Goal: Task Accomplishment & Management: Manage account settings

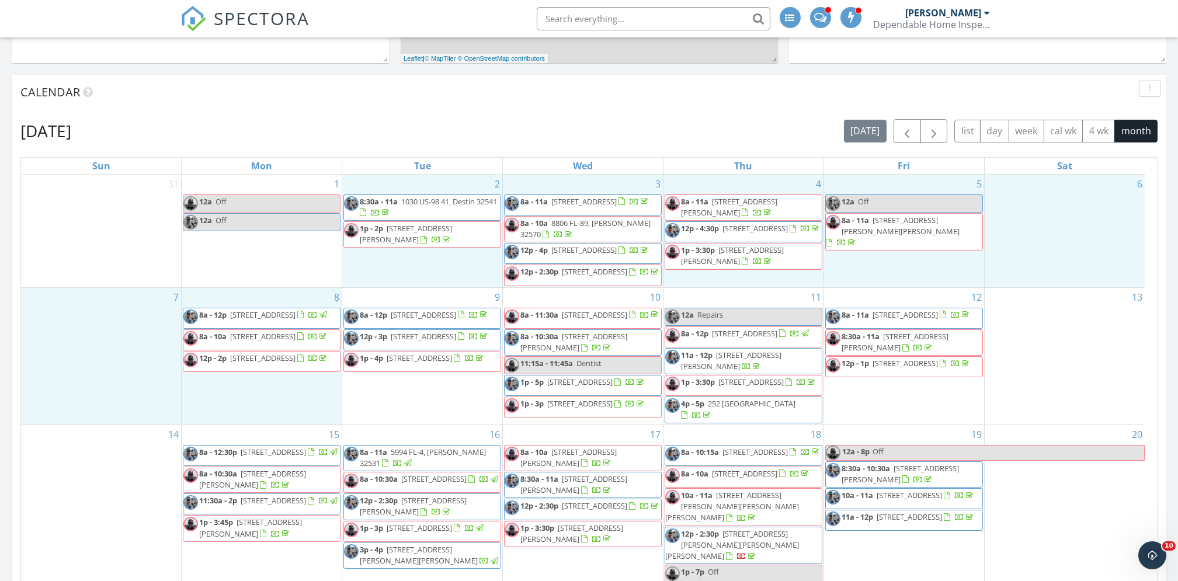
drag, startPoint x: 293, startPoint y: 444, endPoint x: 398, endPoint y: 155, distance: 307.7
click at [398, 155] on div "September 2025 today list day week cal wk 4 wk month Sun Mon Tue Wed Thu Fri Sa…" at bounding box center [588, 375] width 1137 height 513
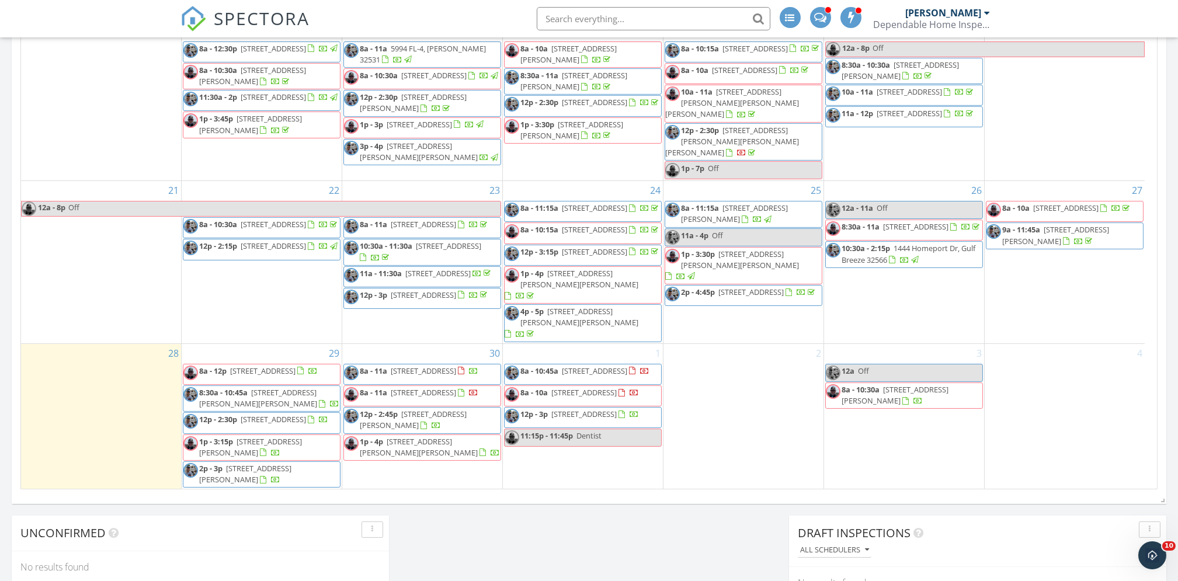
scroll to position [289, 0]
click at [603, 366] on span "519 2nd Ave, Destin 32541" at bounding box center [594, 371] width 65 height 11
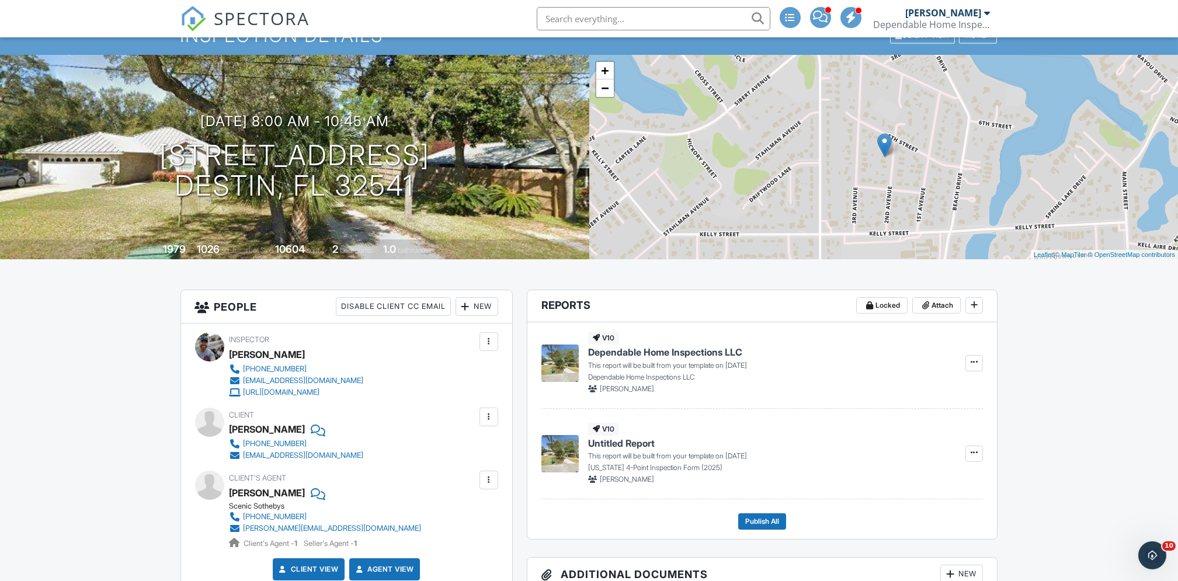
scroll to position [53, 0]
click at [974, 452] on icon at bounding box center [974, 452] width 7 height 8
click at [905, 484] on input "Build Now" at bounding box center [915, 484] width 119 height 26
click at [936, 451] on span "Edit" at bounding box center [938, 453] width 12 height 12
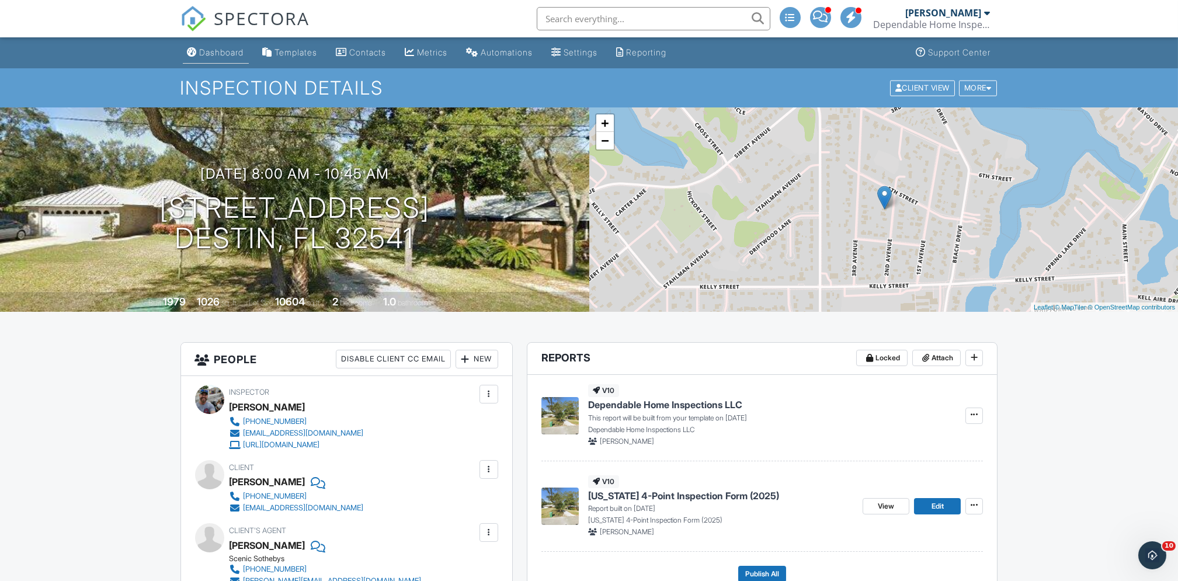
click at [229, 50] on div "Dashboard" at bounding box center [222, 52] width 44 height 10
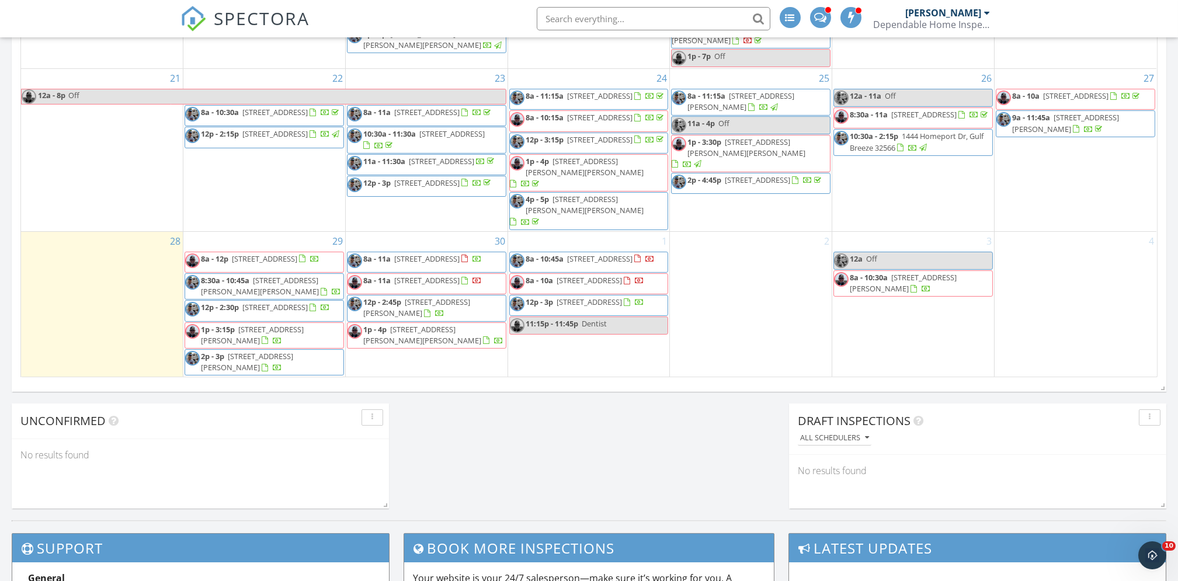
scroll to position [696, 0]
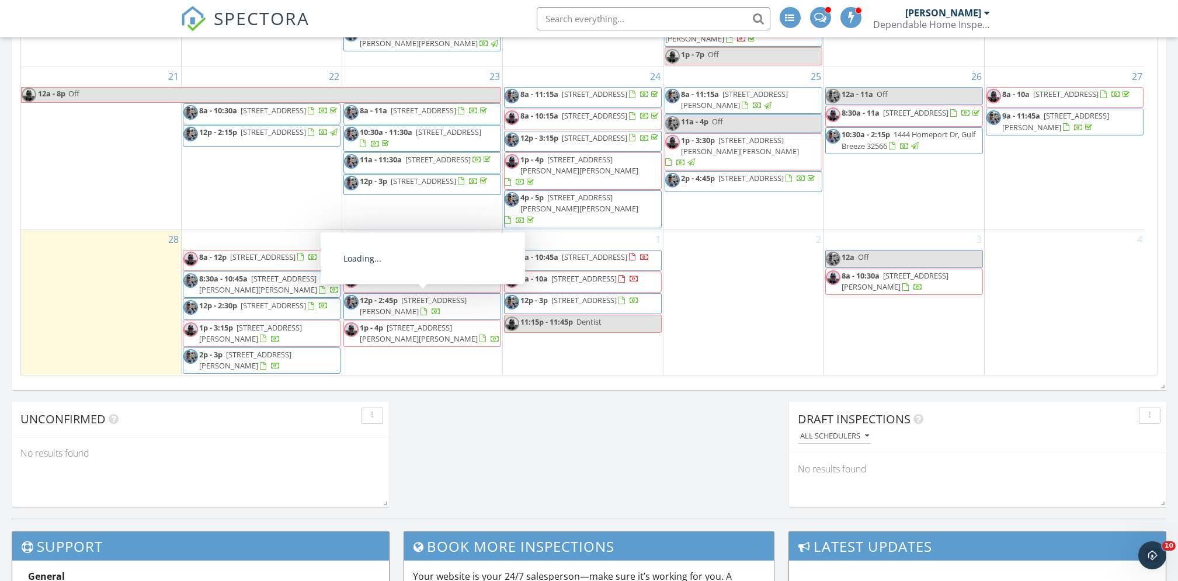
click at [436, 252] on span "603 Red Fern Rd, Crestview 32536" at bounding box center [423, 257] width 65 height 11
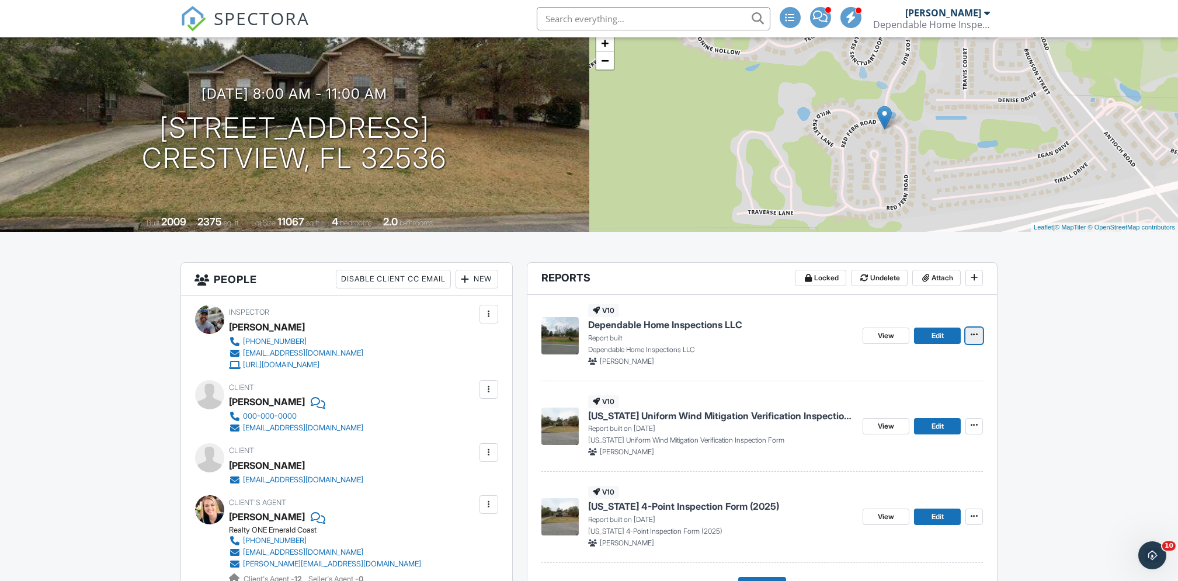
click at [974, 335] on icon at bounding box center [974, 335] width 7 height 8
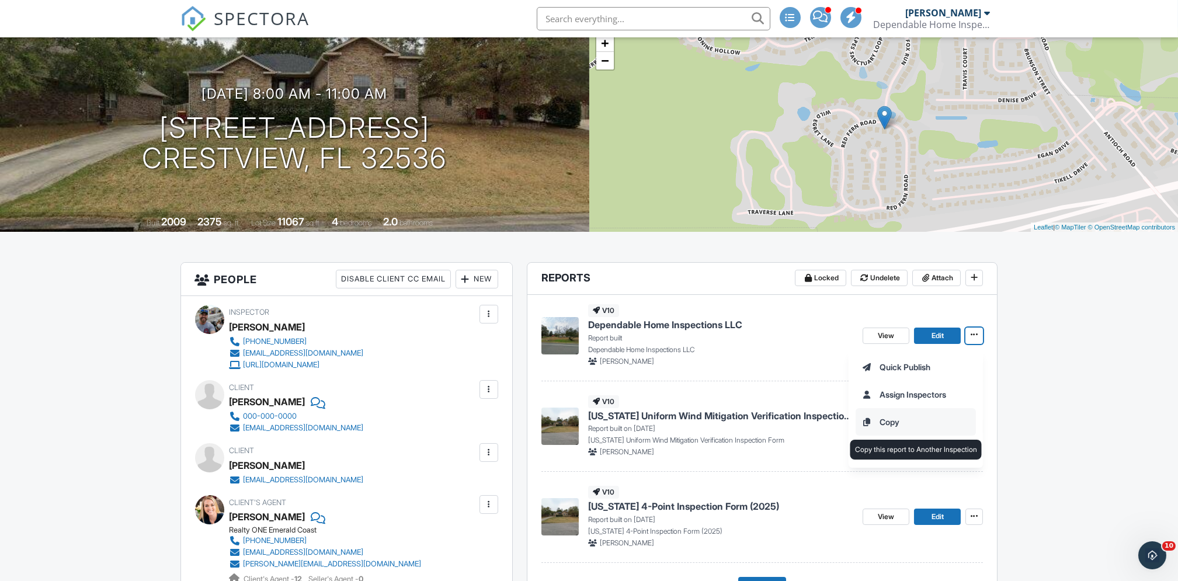
click at [893, 417] on input "Copy" at bounding box center [915, 422] width 119 height 26
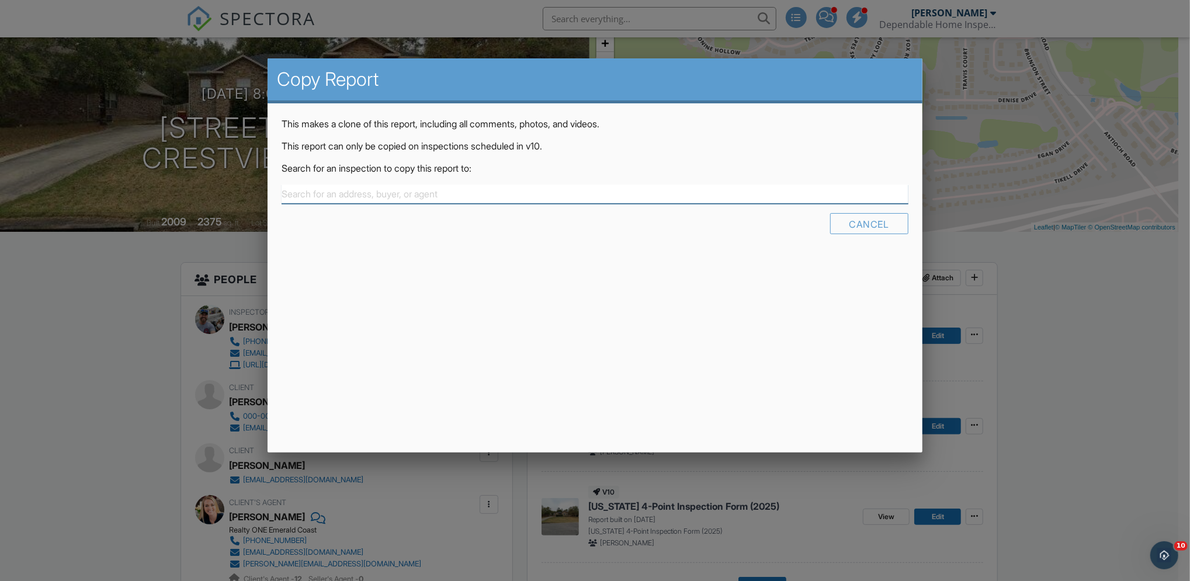
click at [533, 190] on input "text" at bounding box center [595, 194] width 626 height 19
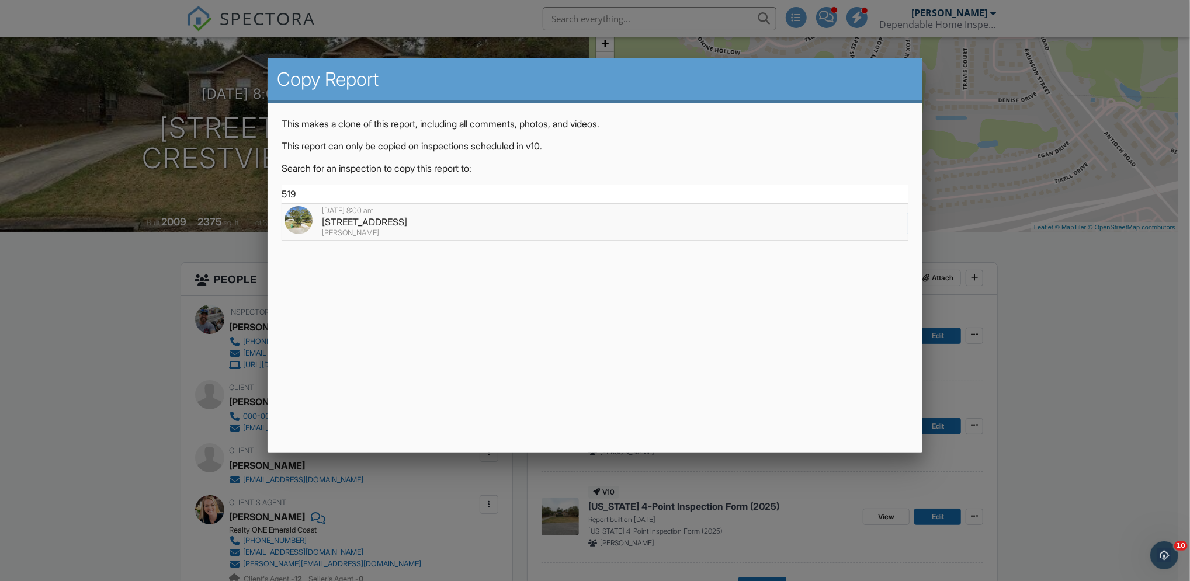
click at [424, 224] on div "519 2nd Ave, Destin, FL 32541" at bounding box center [594, 222] width 620 height 13
type input "519 2nd Ave, Destin, FL 32541"
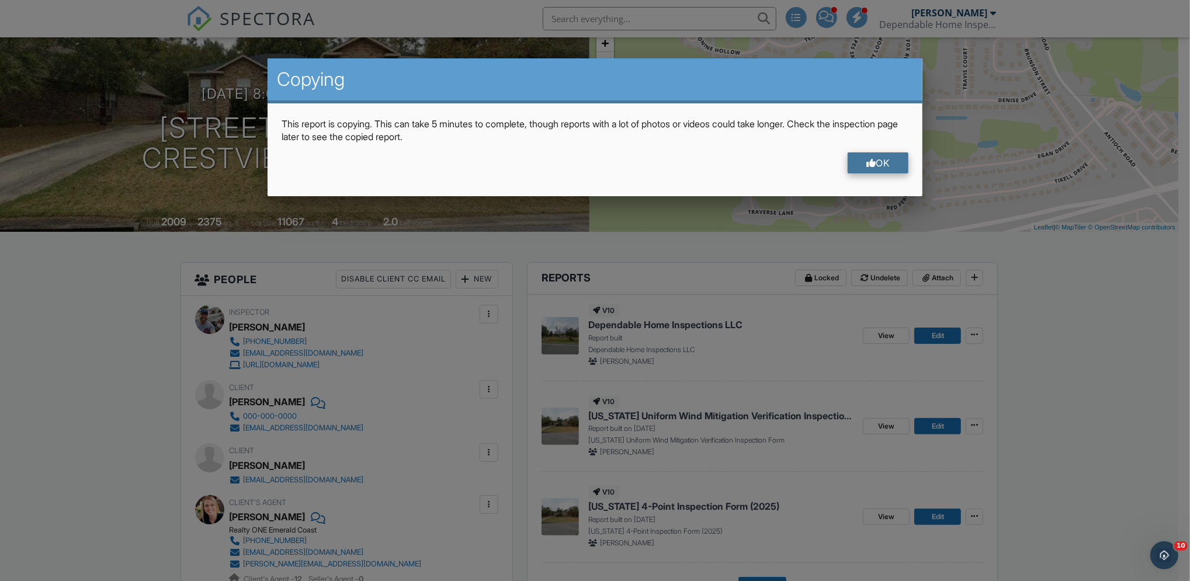
click at [866, 162] on div at bounding box center [871, 162] width 10 height 9
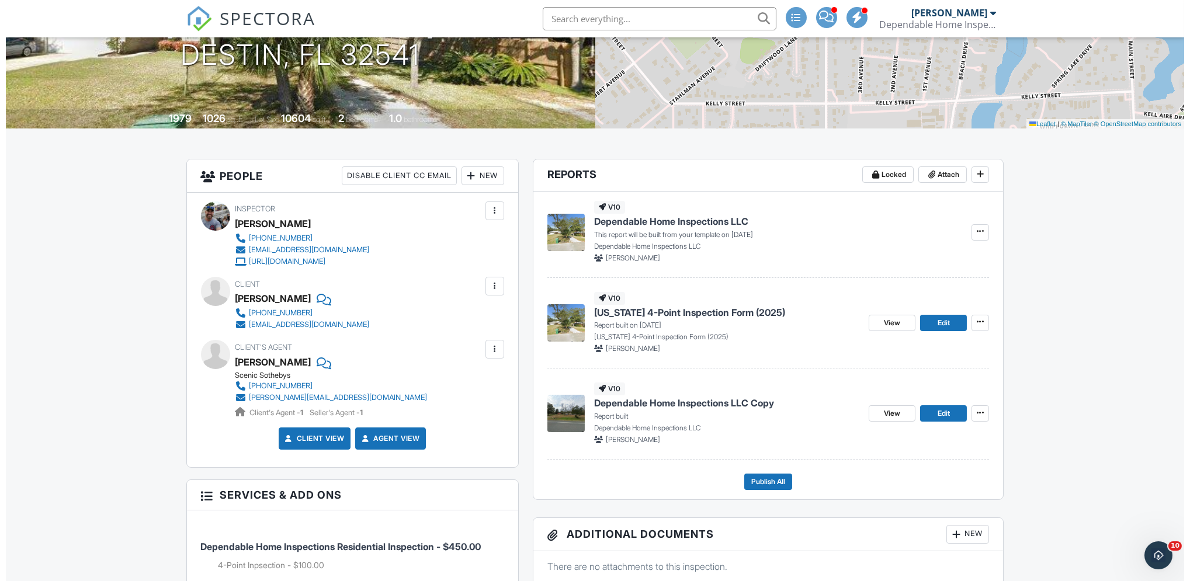
scroll to position [185, 0]
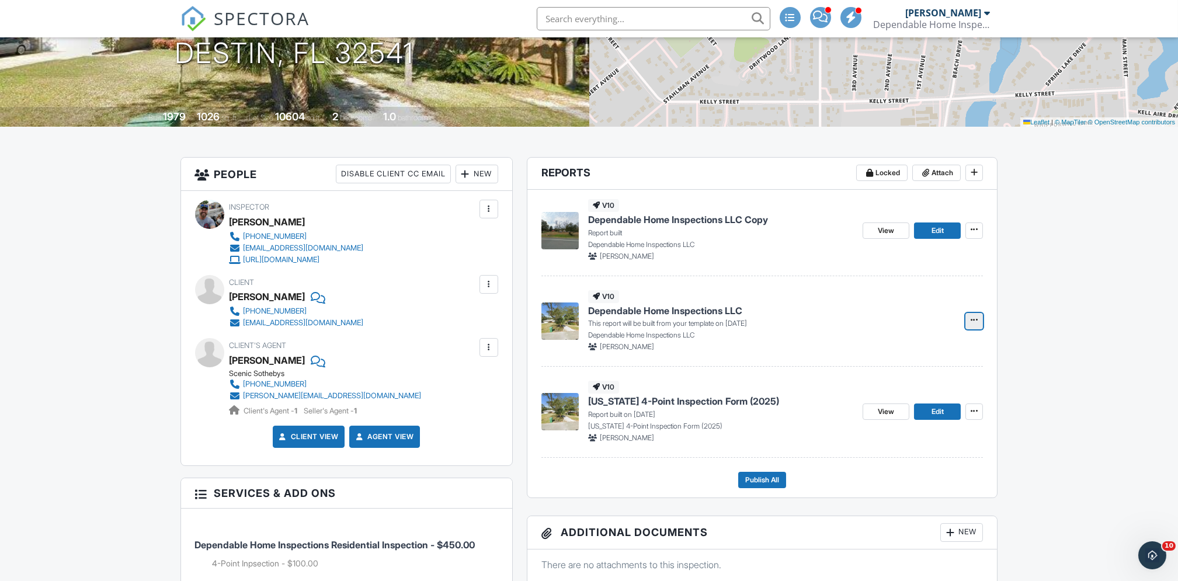
click at [971, 320] on icon at bounding box center [974, 320] width 7 height 8
click at [894, 403] on input "Delete Report" at bounding box center [915, 407] width 119 height 26
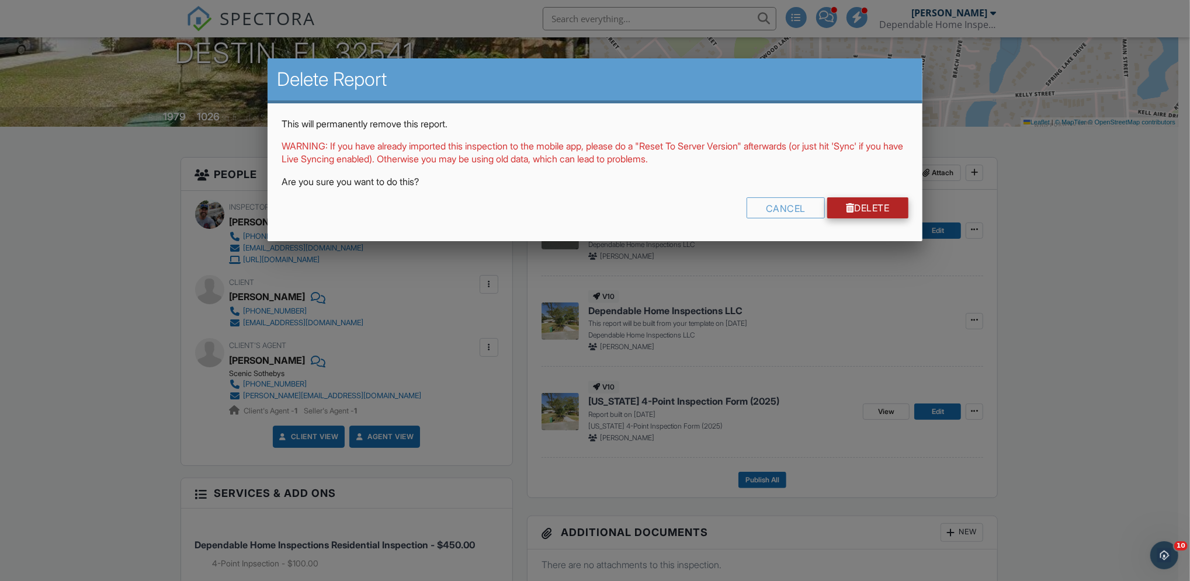
click at [873, 207] on link "Delete" at bounding box center [867, 207] width 81 height 21
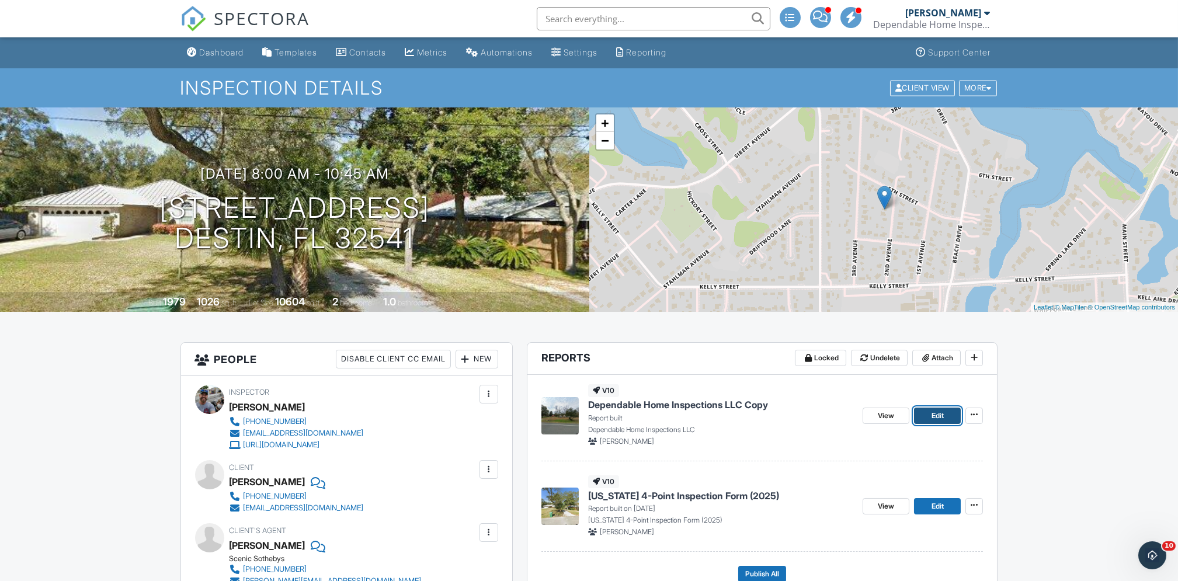
click at [936, 413] on span "Edit" at bounding box center [938, 416] width 12 height 12
click at [216, 49] on div "Dashboard" at bounding box center [222, 52] width 44 height 10
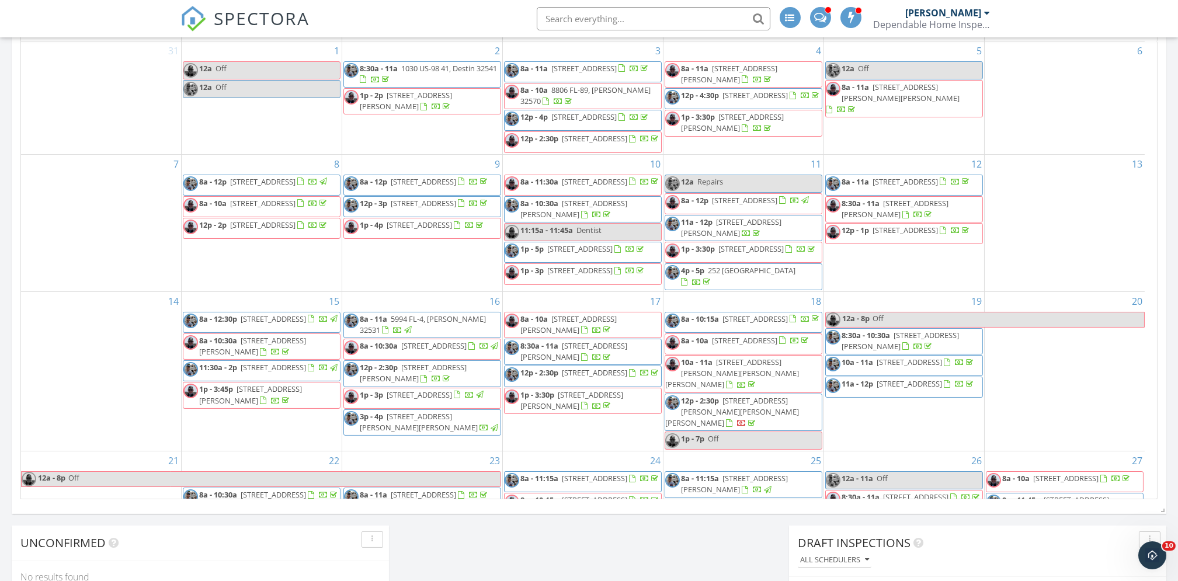
scroll to position [289, 0]
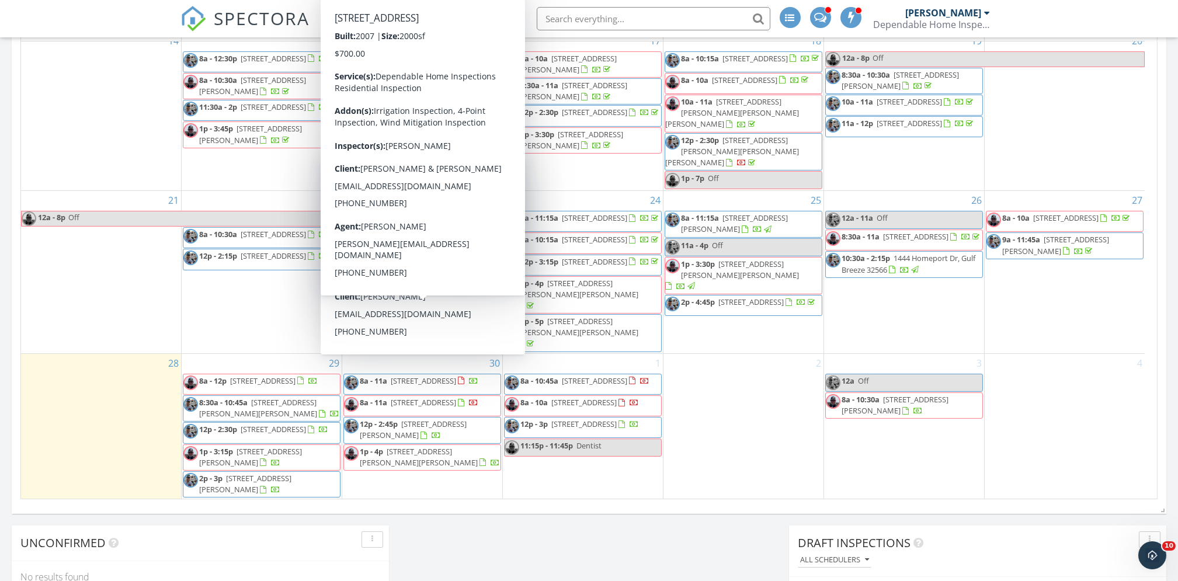
click at [629, 513] on div "Calendar September 2025 today list day week cal wk 4 wk month Sun Mon Tue Wed T…" at bounding box center [589, 228] width 1155 height 572
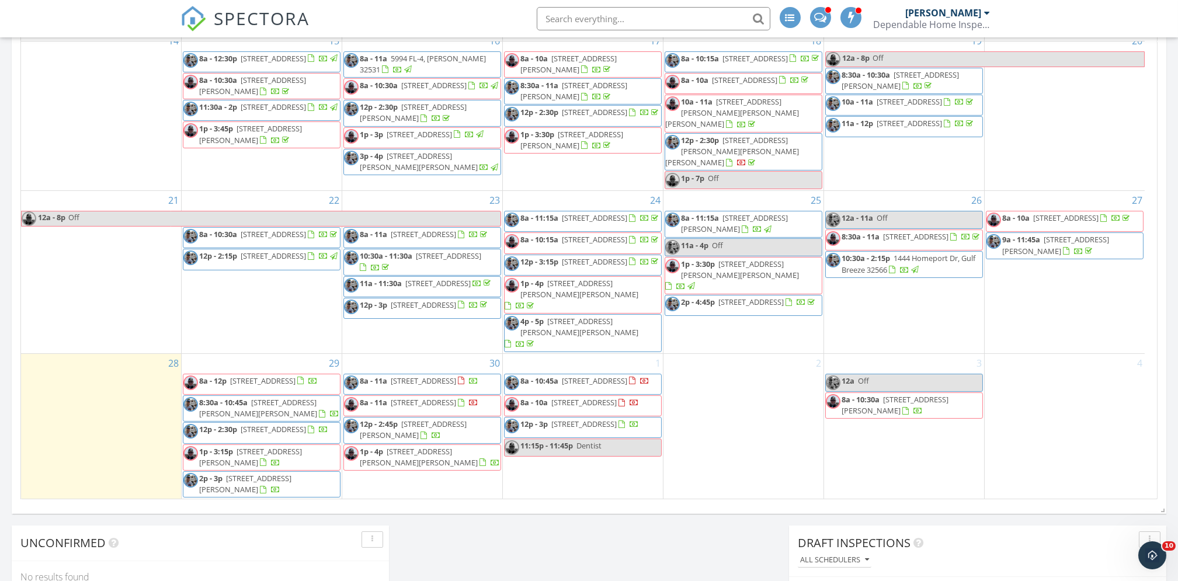
click at [606, 424] on span "318 Sailfish Cir, Destin 32541" at bounding box center [583, 424] width 65 height 11
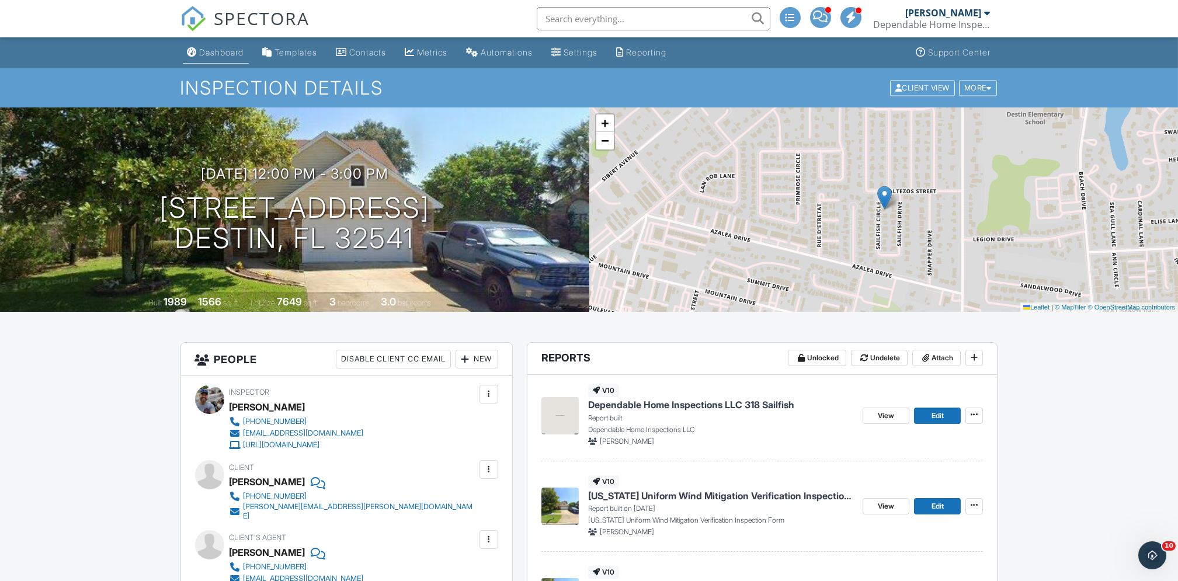
click at [235, 58] on link "Dashboard" at bounding box center [216, 53] width 66 height 22
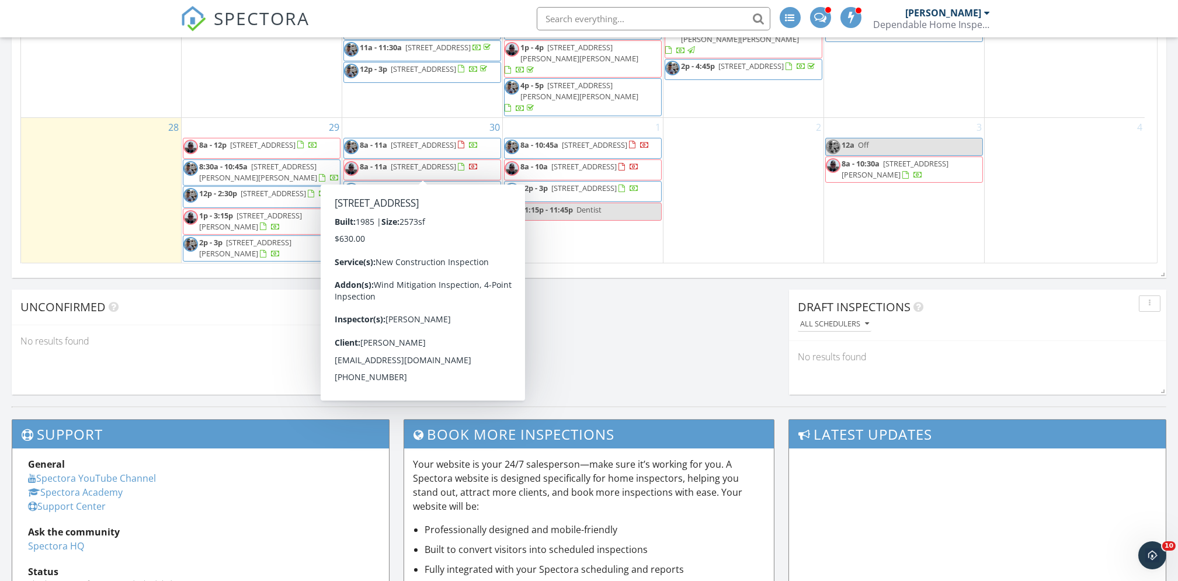
scroll to position [807, 0]
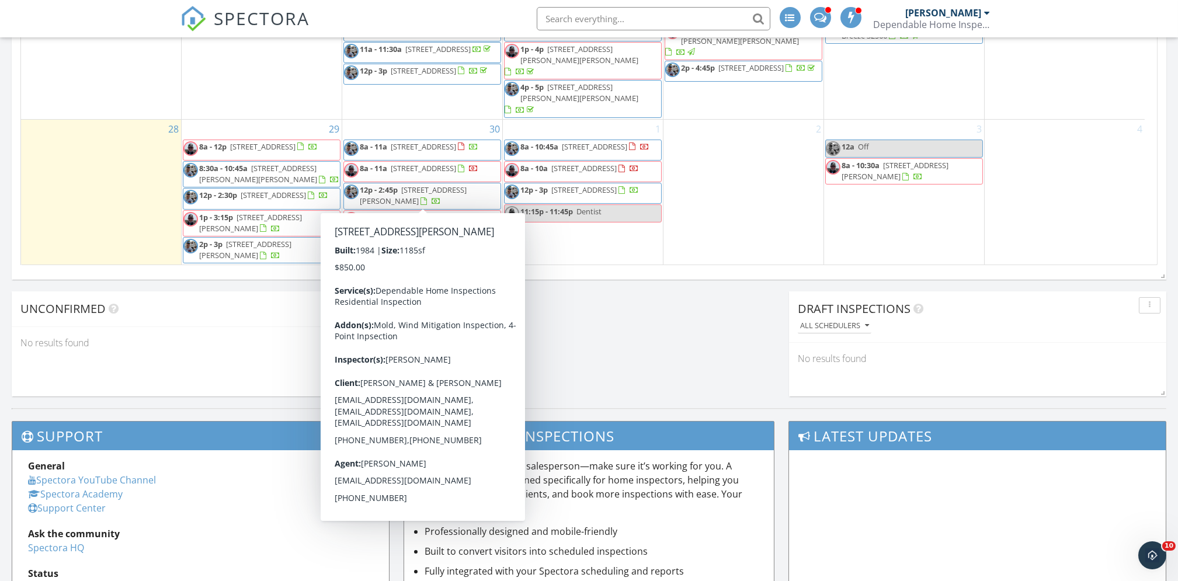
click at [407, 190] on span "1833 Hunters Path, Fort Walton Beach 32547" at bounding box center [413, 196] width 107 height 22
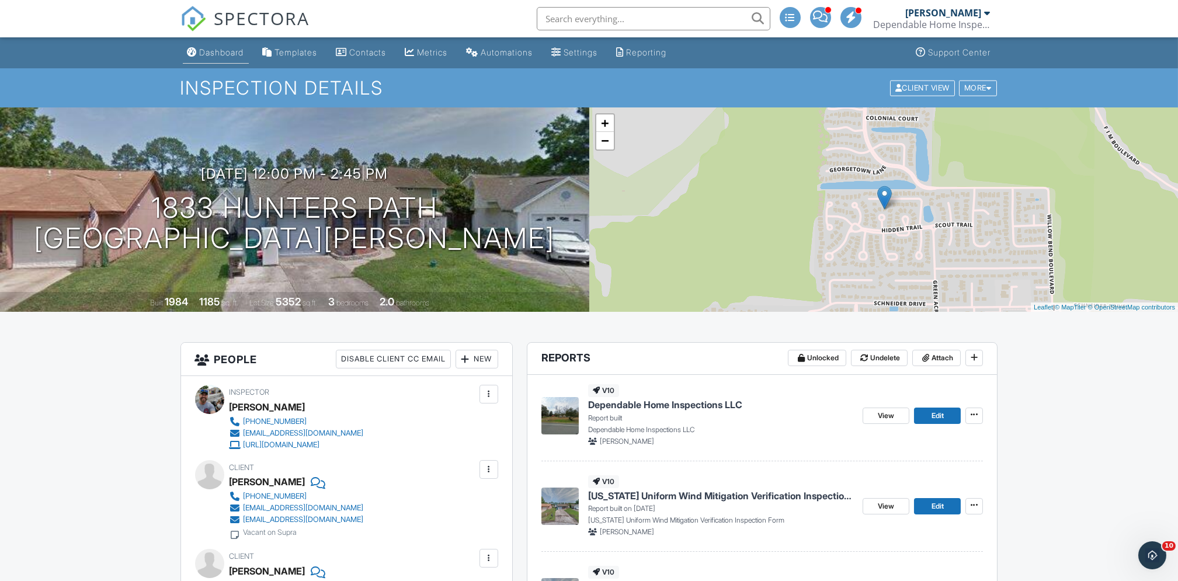
click at [225, 48] on div "Dashboard" at bounding box center [222, 52] width 44 height 10
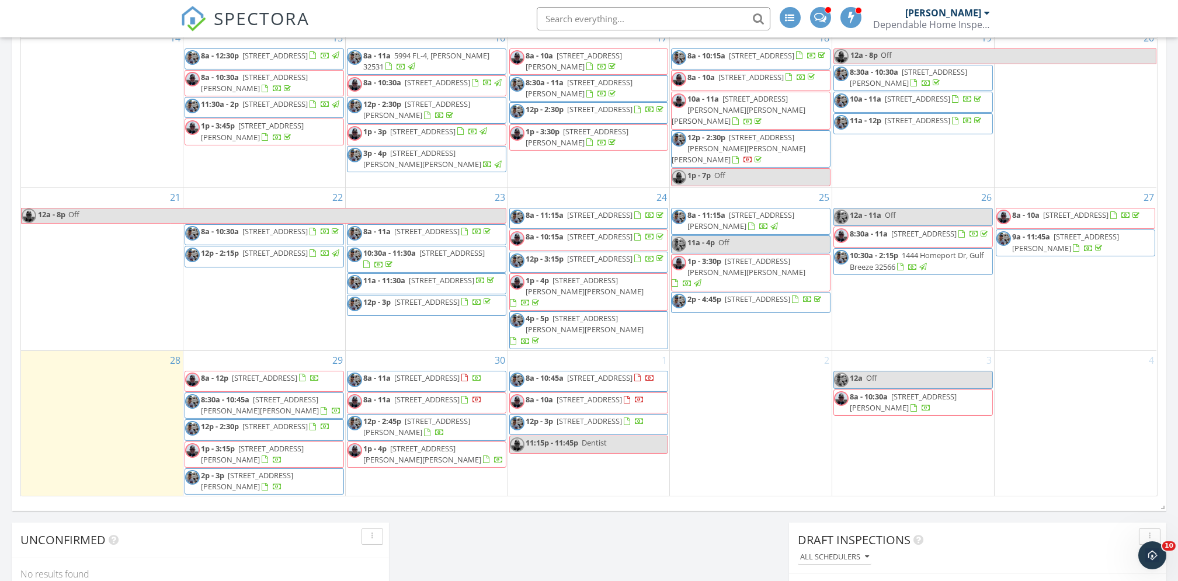
scroll to position [287, 0]
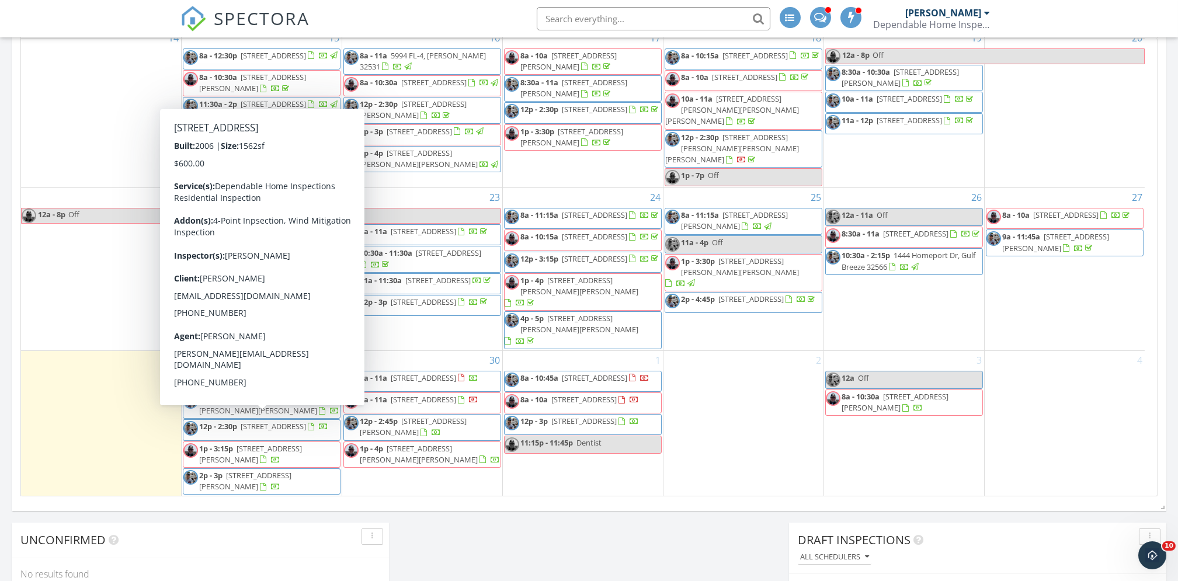
click at [241, 428] on span "[STREET_ADDRESS]" at bounding box center [273, 426] width 65 height 11
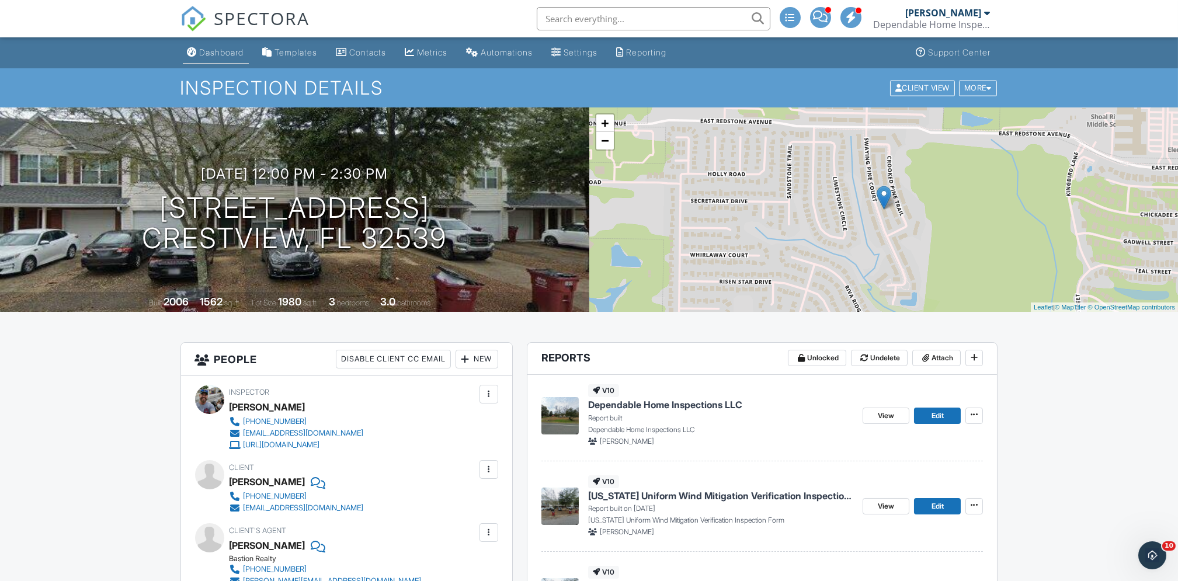
click at [231, 50] on div "Dashboard" at bounding box center [222, 52] width 44 height 10
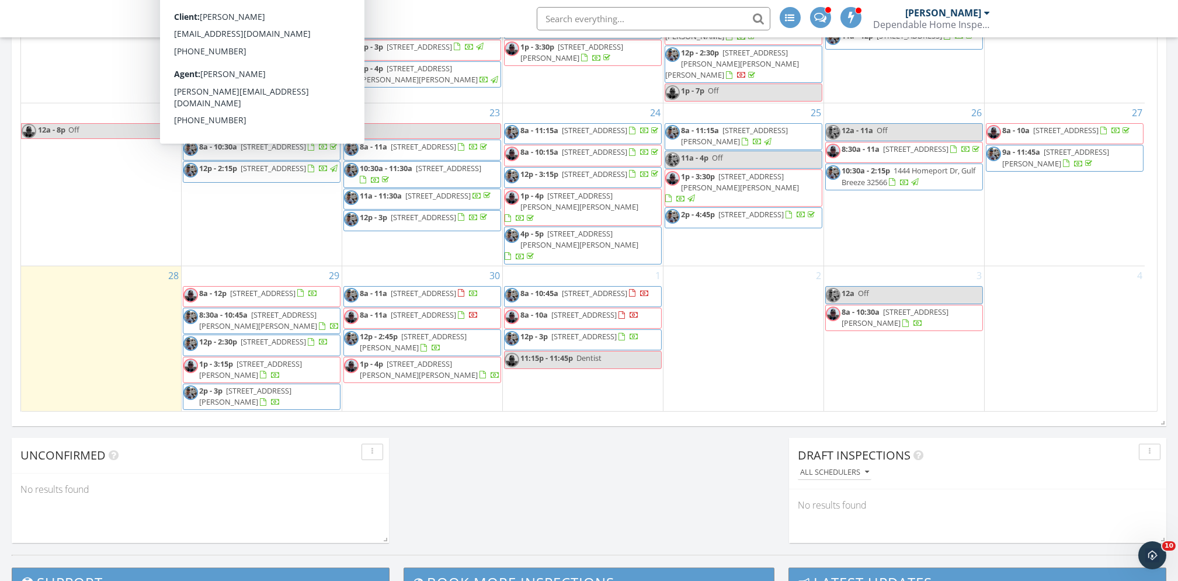
scroll to position [660, 0]
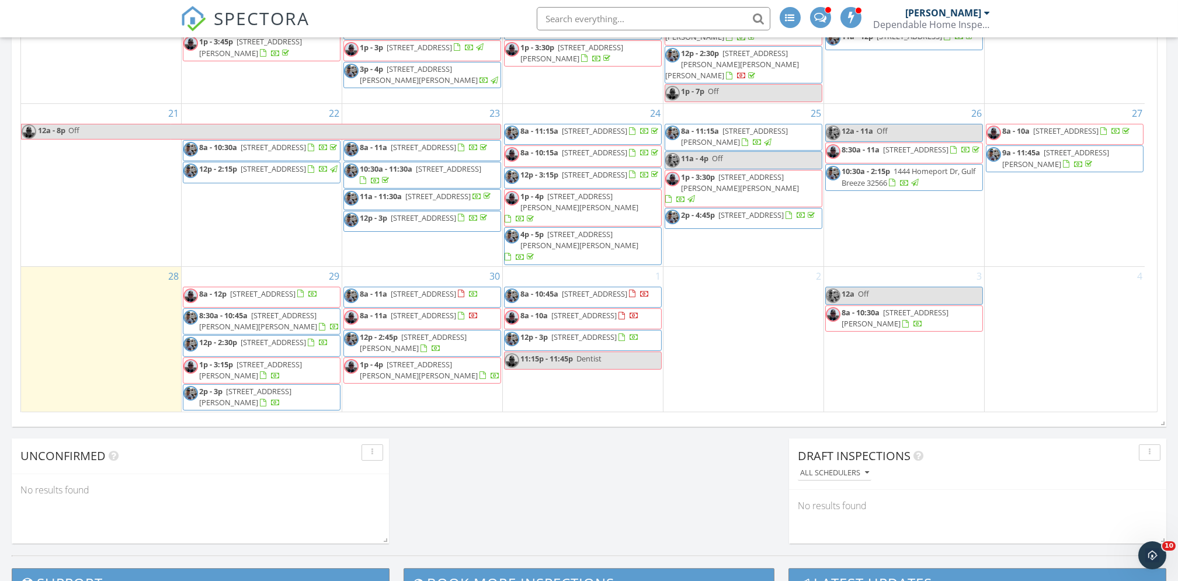
click at [293, 396] on span "2p - 3p 420 Heritage Way, Fort Walton Beach 32547" at bounding box center [261, 397] width 157 height 23
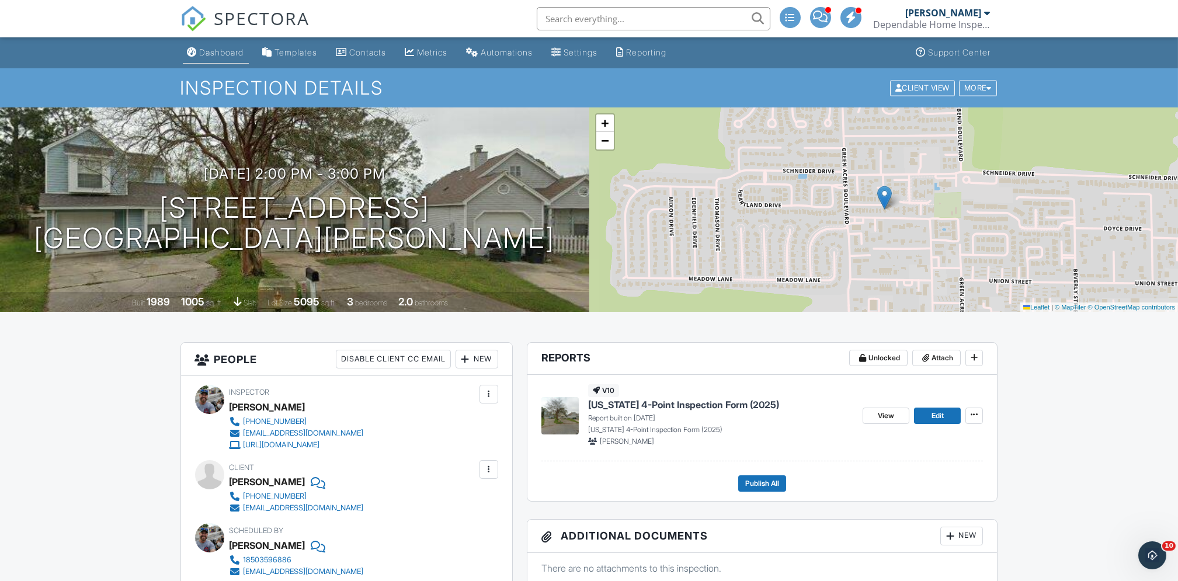
click at [217, 46] on link "Dashboard" at bounding box center [216, 53] width 66 height 22
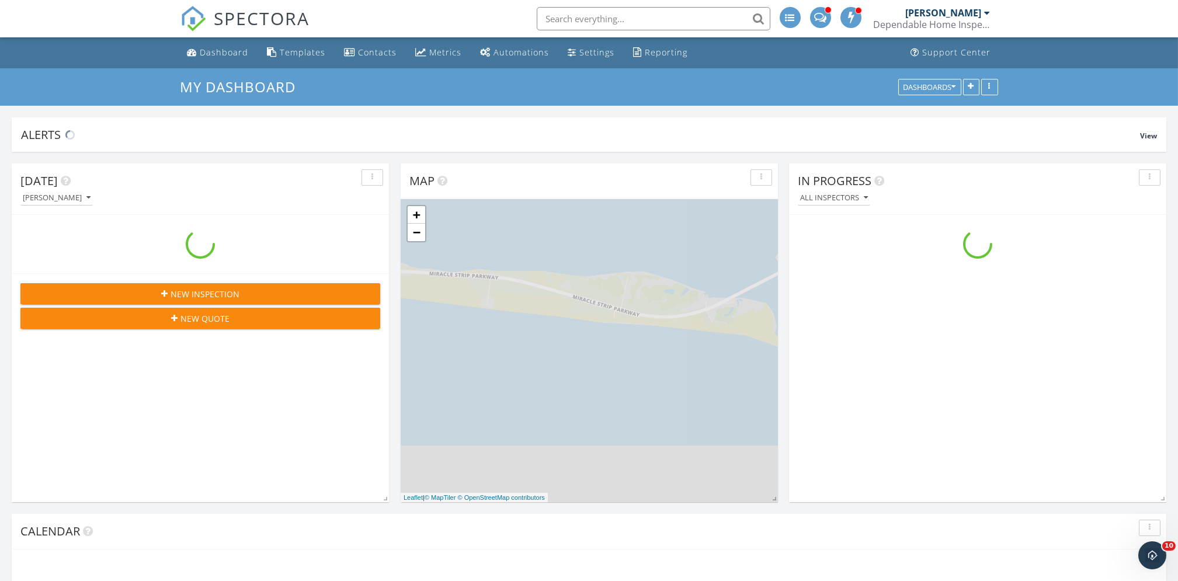
scroll to position [1087, 1202]
